Goal: Task Accomplishment & Management: Manage account settings

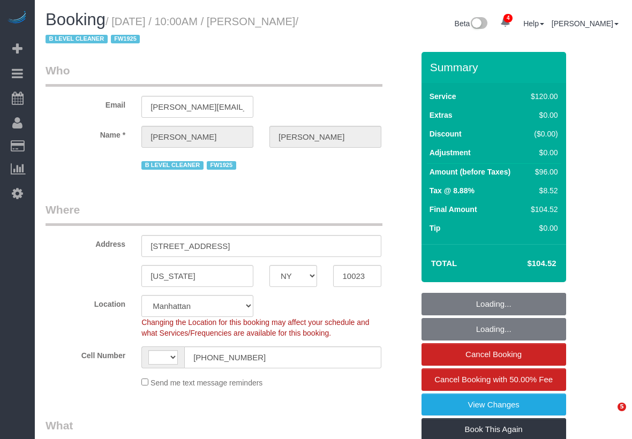
select select "NY"
select select "number:89"
select select "number:90"
select select "number:15"
select select "number:5"
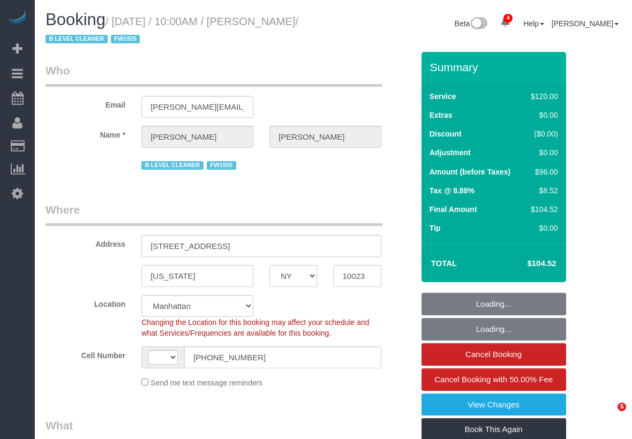
select select "number:21"
select select "string:[GEOGRAPHIC_DATA]"
select select "spot1"
select select "string:stripe-card_1BJYOA4VGloSiKo7L5FS3sIi"
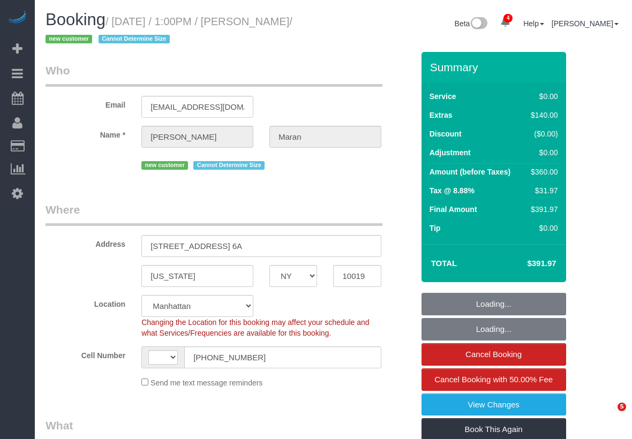
select select "NY"
select select "number:58"
select select "number:75"
select select "number:15"
select select "number:6"
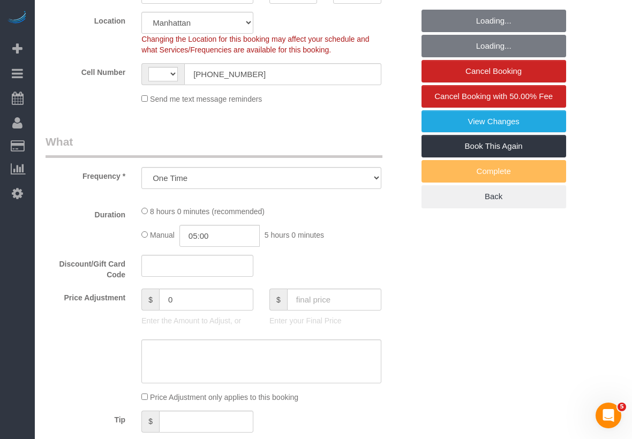
select select "object:707"
select select "string:[GEOGRAPHIC_DATA]"
select select "string:stripe-pm_1S0PQv4VGloSiKo7vxEnfix8"
select select "2"
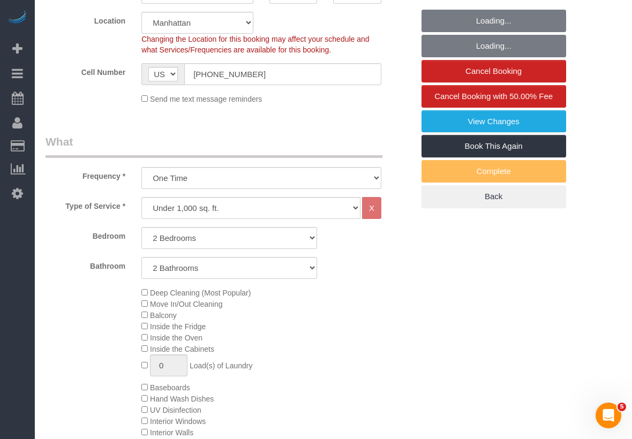
select select "spot1"
